Goal: Information Seeking & Learning: Learn about a topic

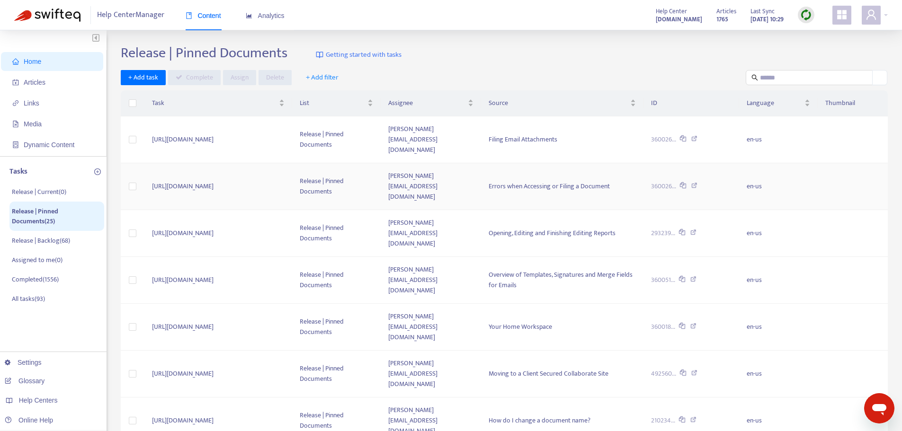
click at [698, 183] on icon at bounding box center [695, 187] width 6 height 9
click at [33, 80] on span "Articles" at bounding box center [35, 83] width 22 height 8
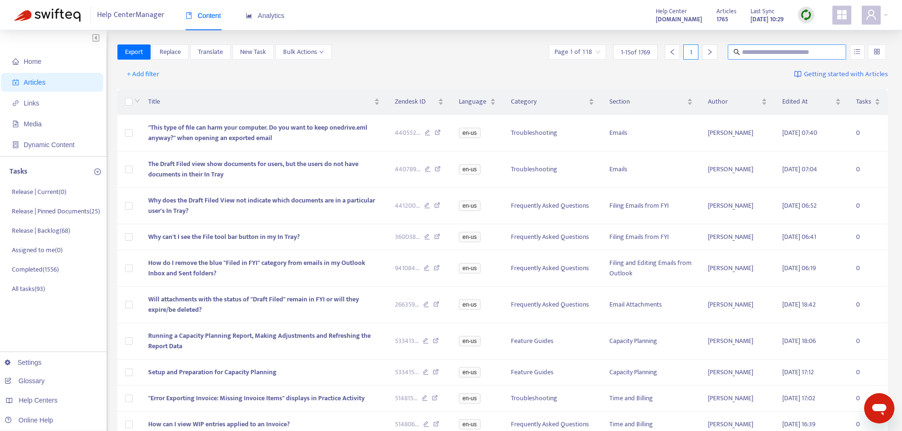
click at [801, 50] on input "text" at bounding box center [787, 52] width 91 height 10
type input "*******"
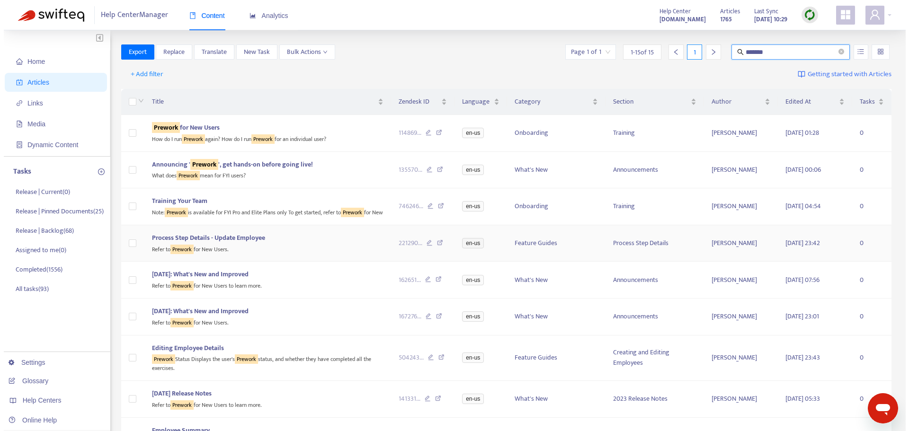
scroll to position [47, 0]
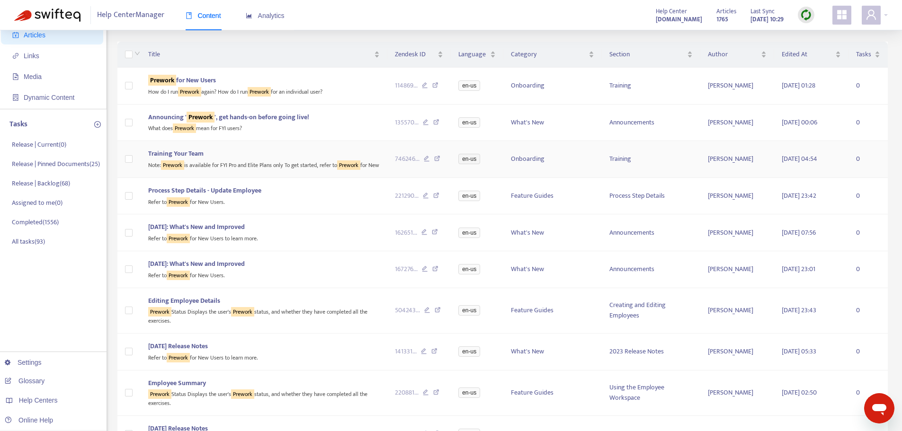
click at [437, 164] on icon at bounding box center [437, 160] width 6 height 9
click at [224, 207] on div "Refer to Prework for New Users." at bounding box center [264, 201] width 232 height 11
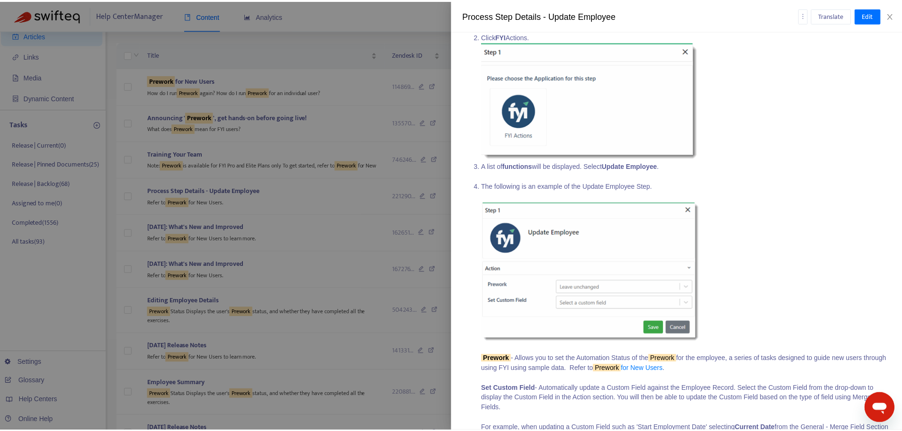
scroll to position [0, 0]
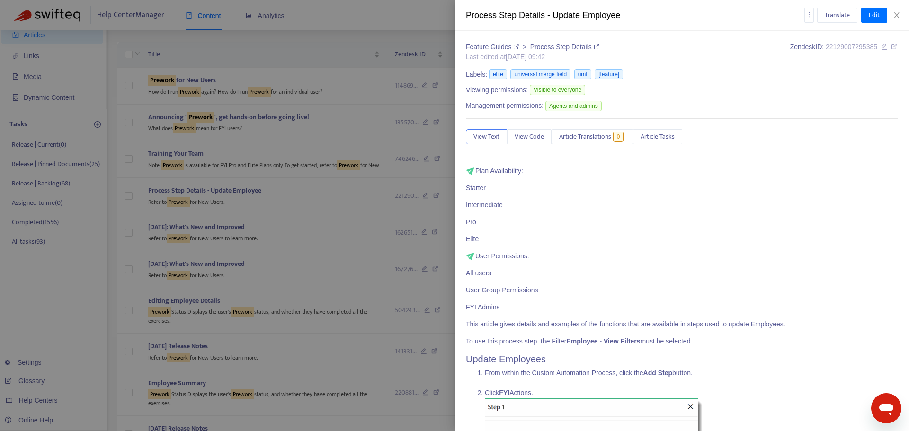
click at [891, 44] on icon at bounding box center [894, 46] width 7 height 7
click at [275, 197] on div at bounding box center [454, 215] width 909 height 431
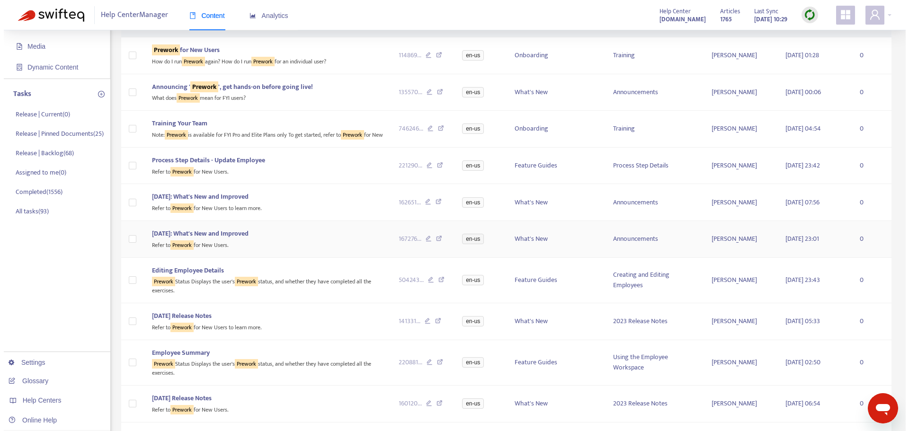
scroll to position [95, 0]
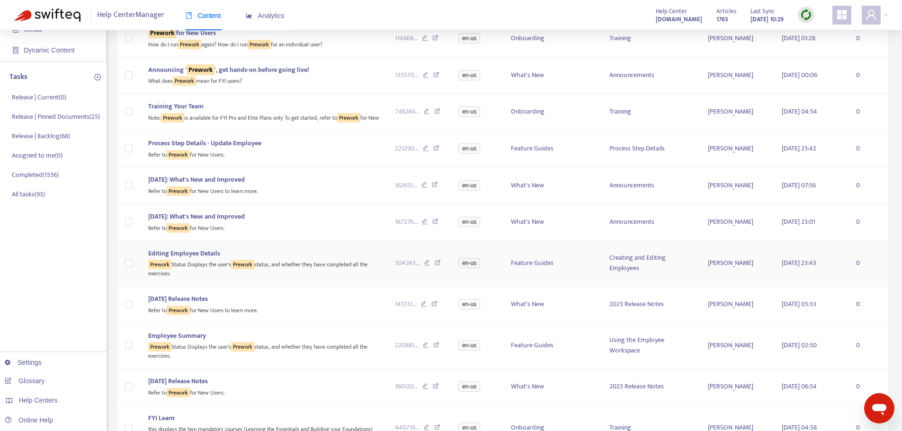
click at [283, 278] on div "Prework Status Displays the user's Prework status, and whether they have comple…" at bounding box center [264, 268] width 232 height 19
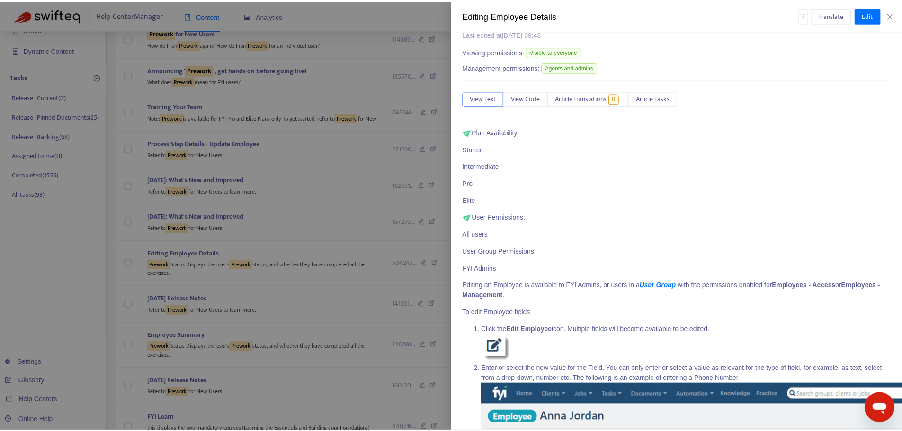
scroll to position [0, 0]
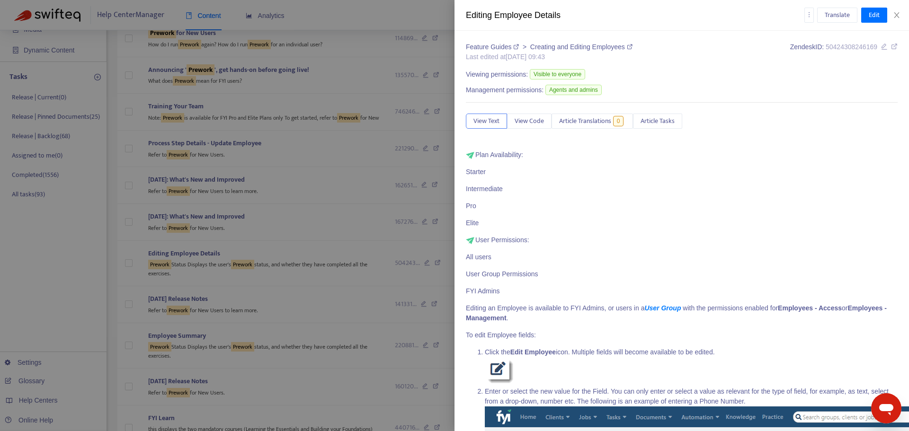
click at [891, 44] on icon at bounding box center [894, 46] width 7 height 7
click at [334, 280] on div at bounding box center [454, 215] width 909 height 431
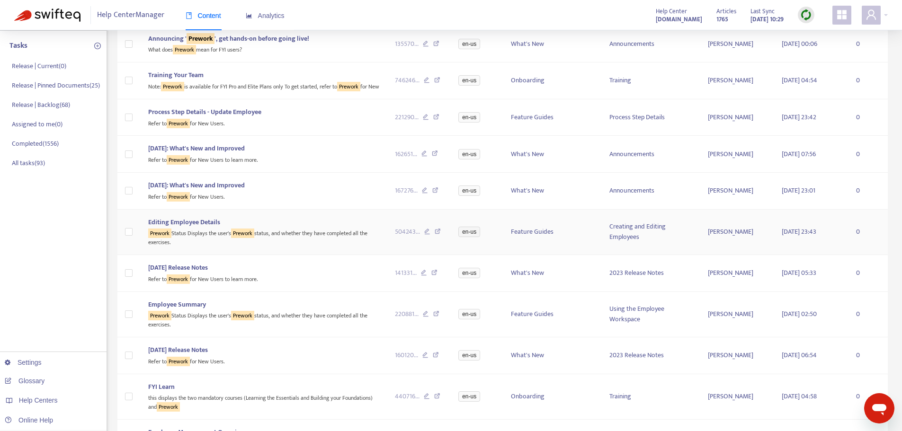
scroll to position [142, 0]
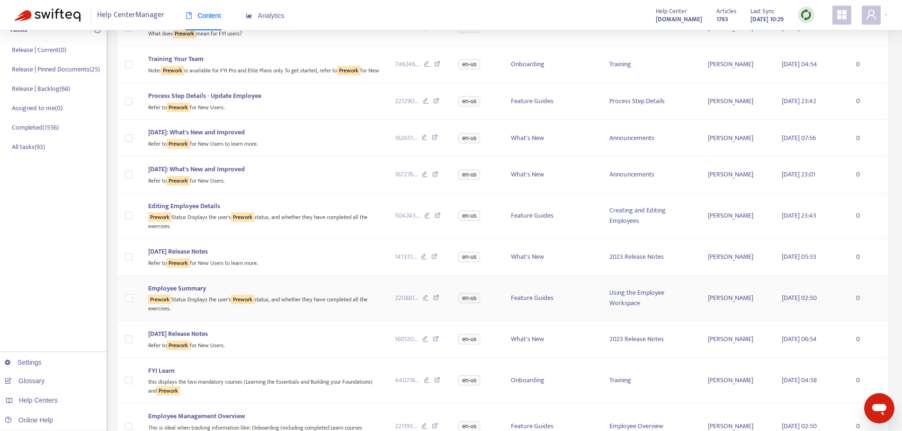
click at [329, 306] on div "Prework Status Displays the user's Prework status, and whether they have comple…" at bounding box center [264, 303] width 232 height 19
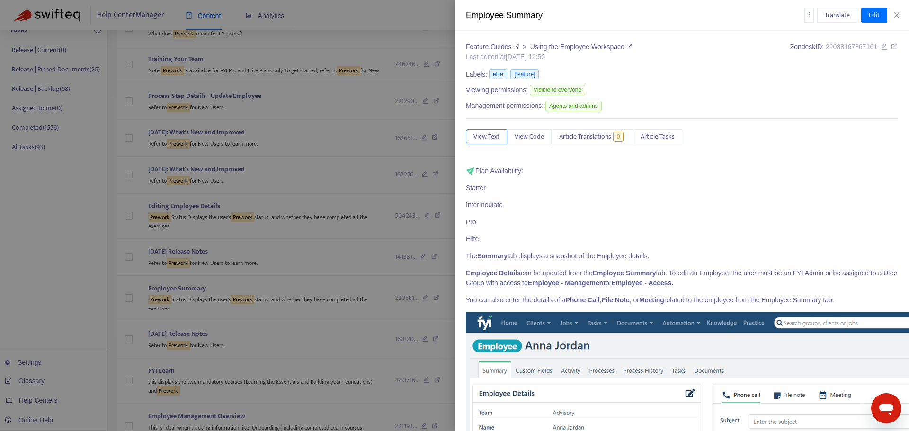
click at [342, 156] on div at bounding box center [454, 215] width 909 height 431
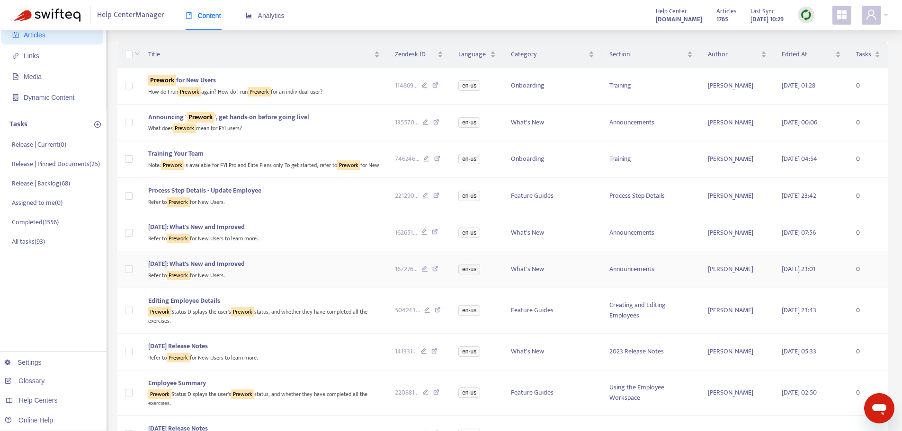
scroll to position [95, 0]
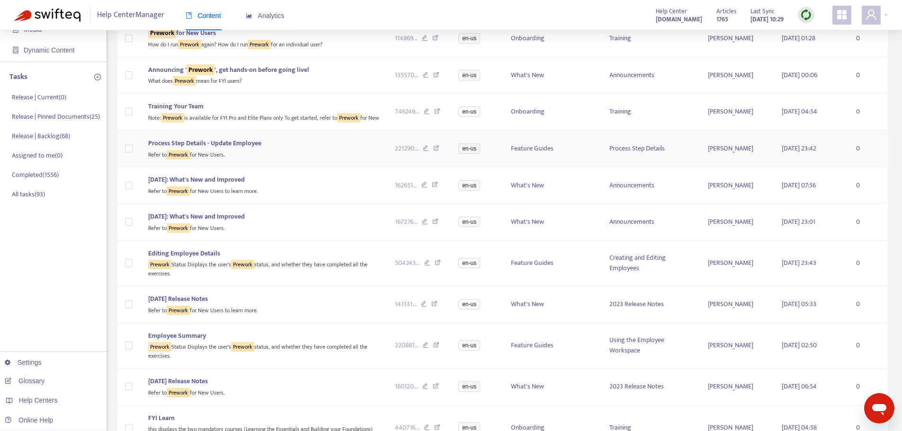
click at [216, 149] on span "Process Step Details - Update Employee" at bounding box center [204, 143] width 113 height 11
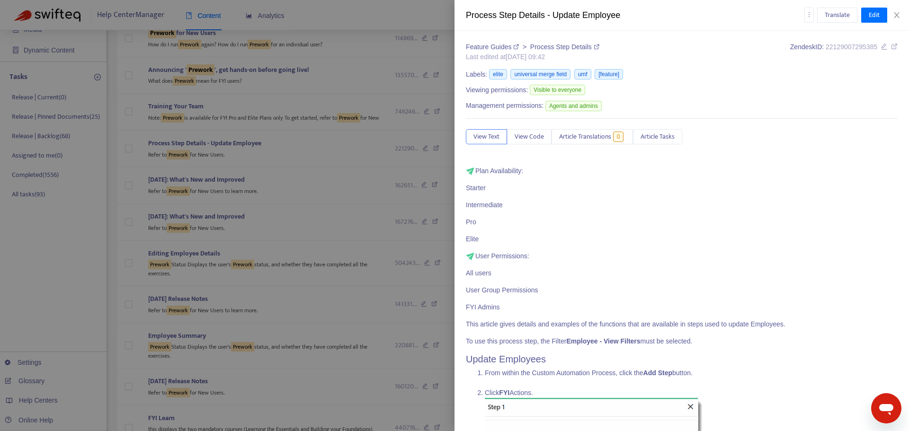
click at [315, 198] on div at bounding box center [454, 215] width 909 height 431
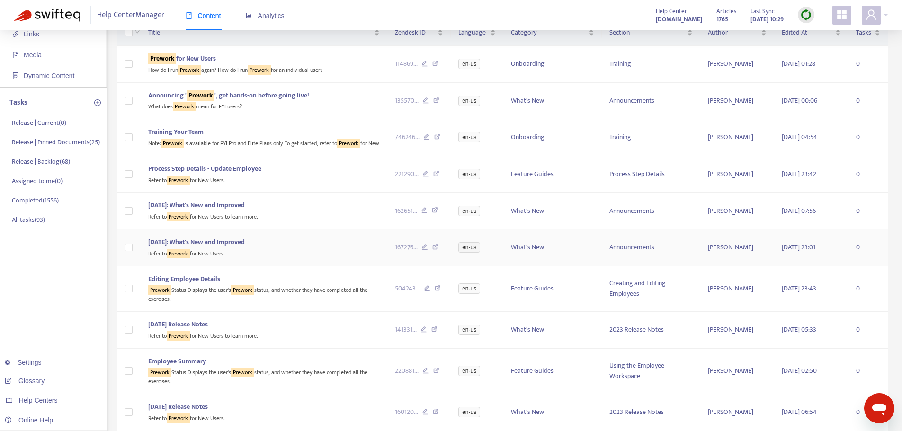
scroll to position [0, 0]
